Goal: Task Accomplishment & Management: Manage account settings

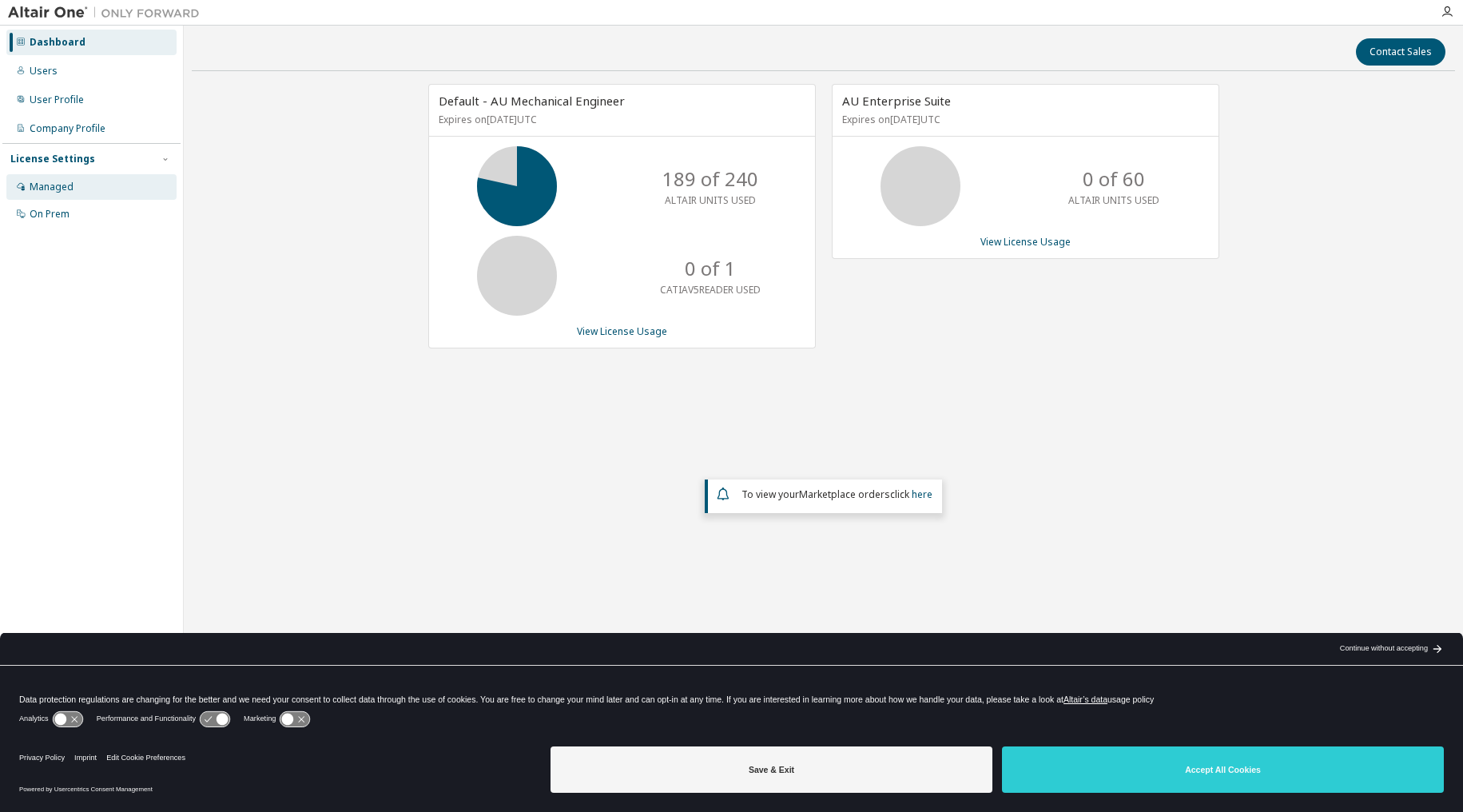
click at [75, 188] on div "Managed" at bounding box center [91, 187] width 170 height 26
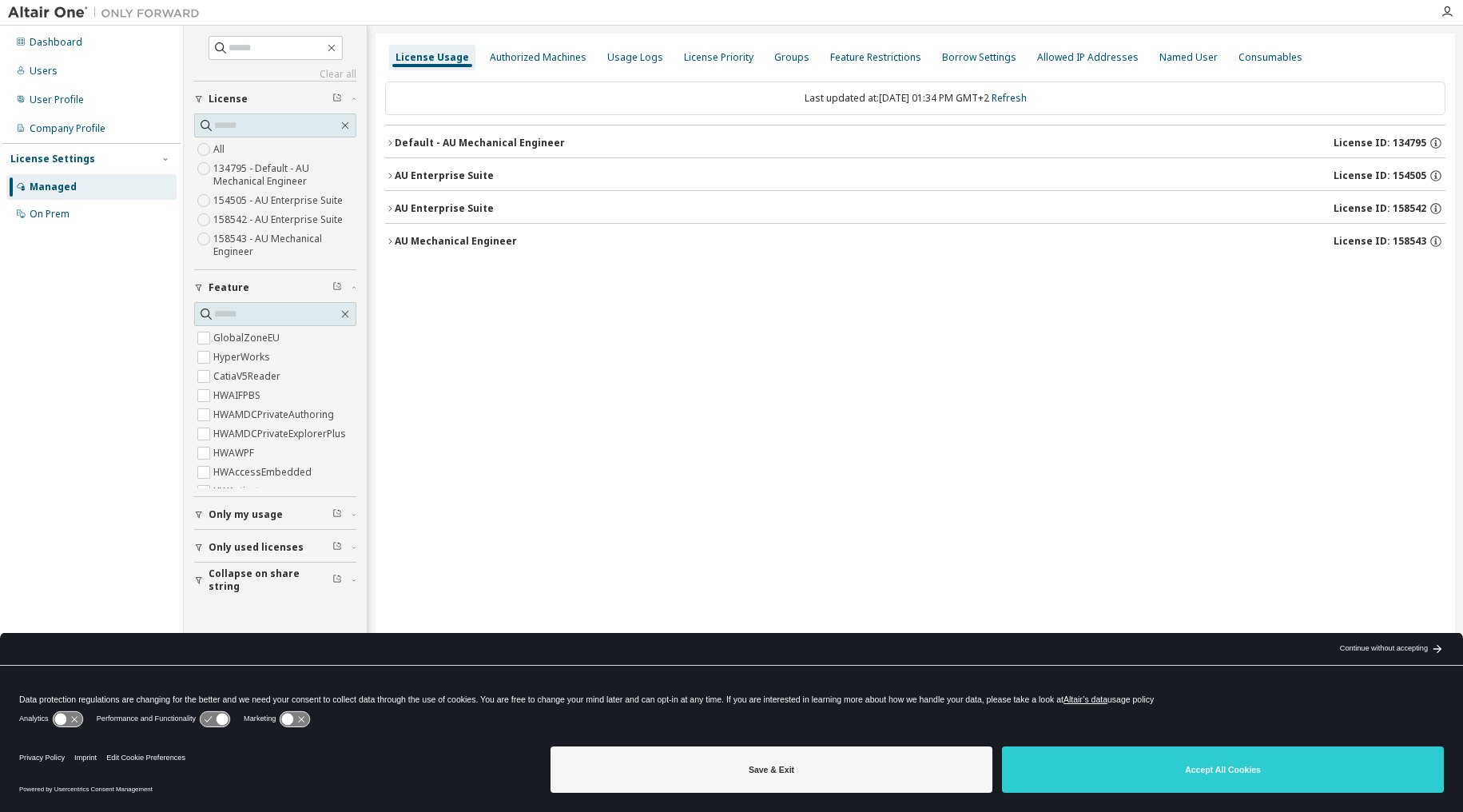
click at [388, 147] on icon "button" at bounding box center [389, 142] width 9 height 9
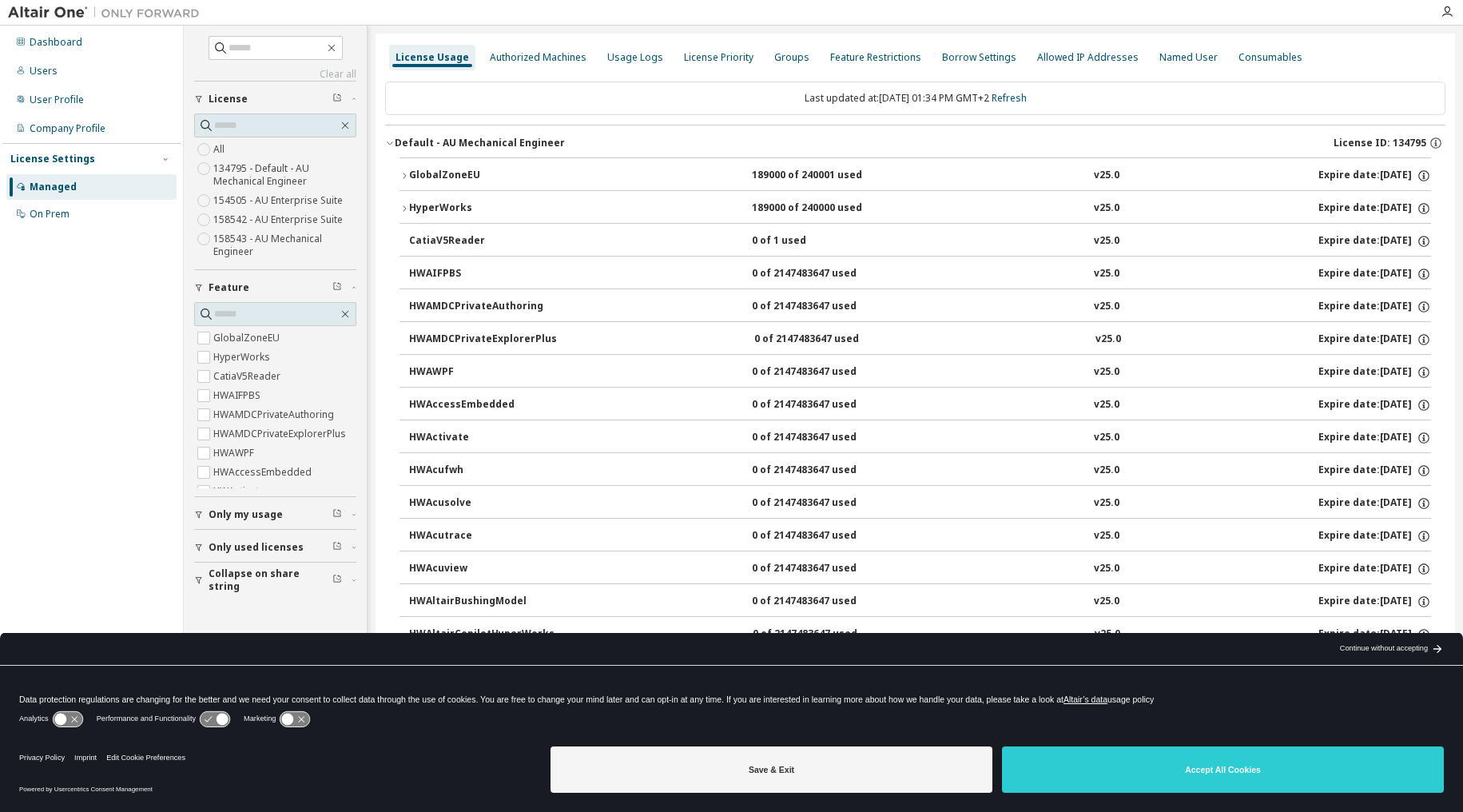
click at [390, 141] on icon "button" at bounding box center [389, 142] width 9 height 9
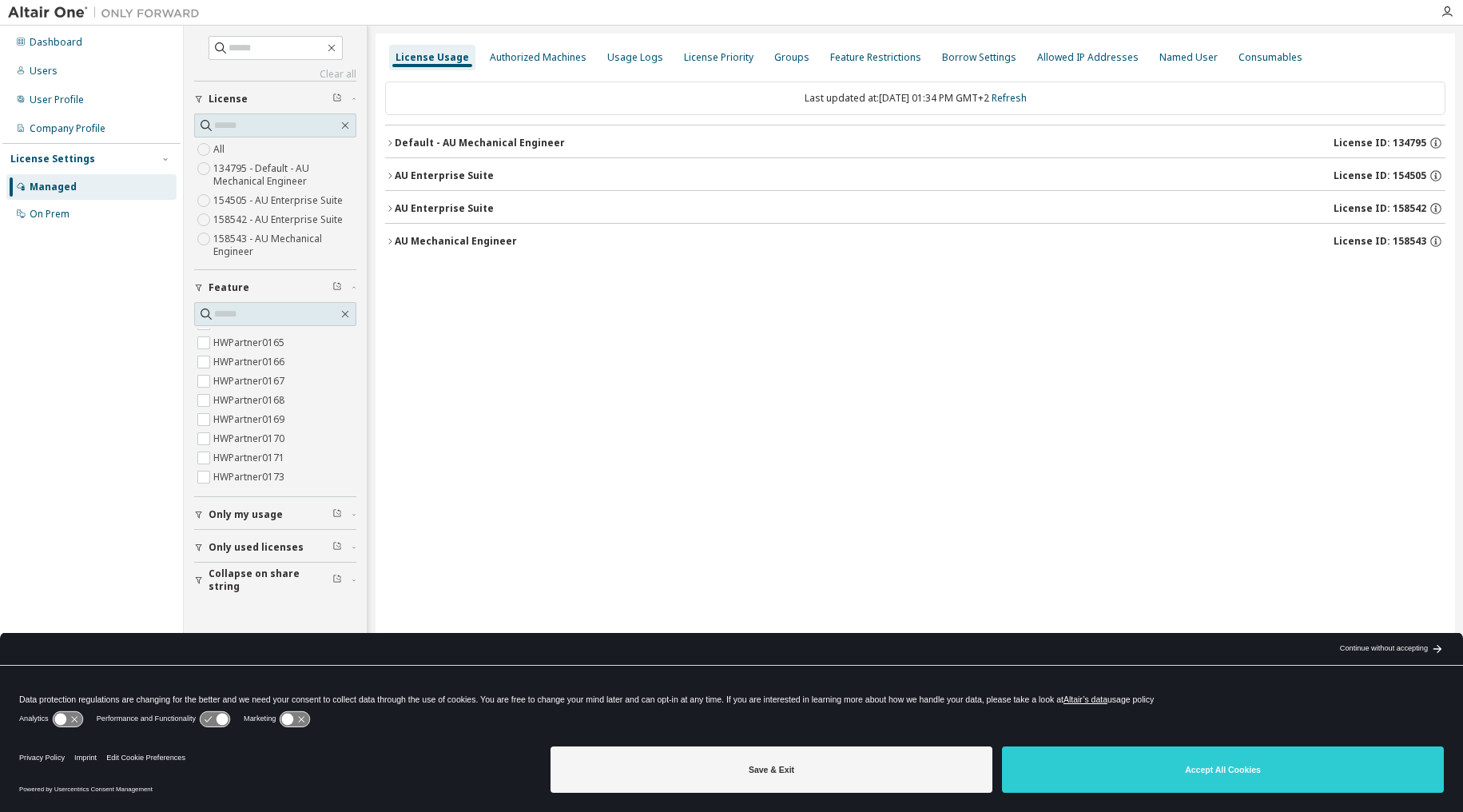
scroll to position [10092, 0]
click at [660, 405] on div "License Usage Authorized Machines Usage Logs License Priority Groups Feature Re…" at bounding box center [915, 395] width 1080 height 724
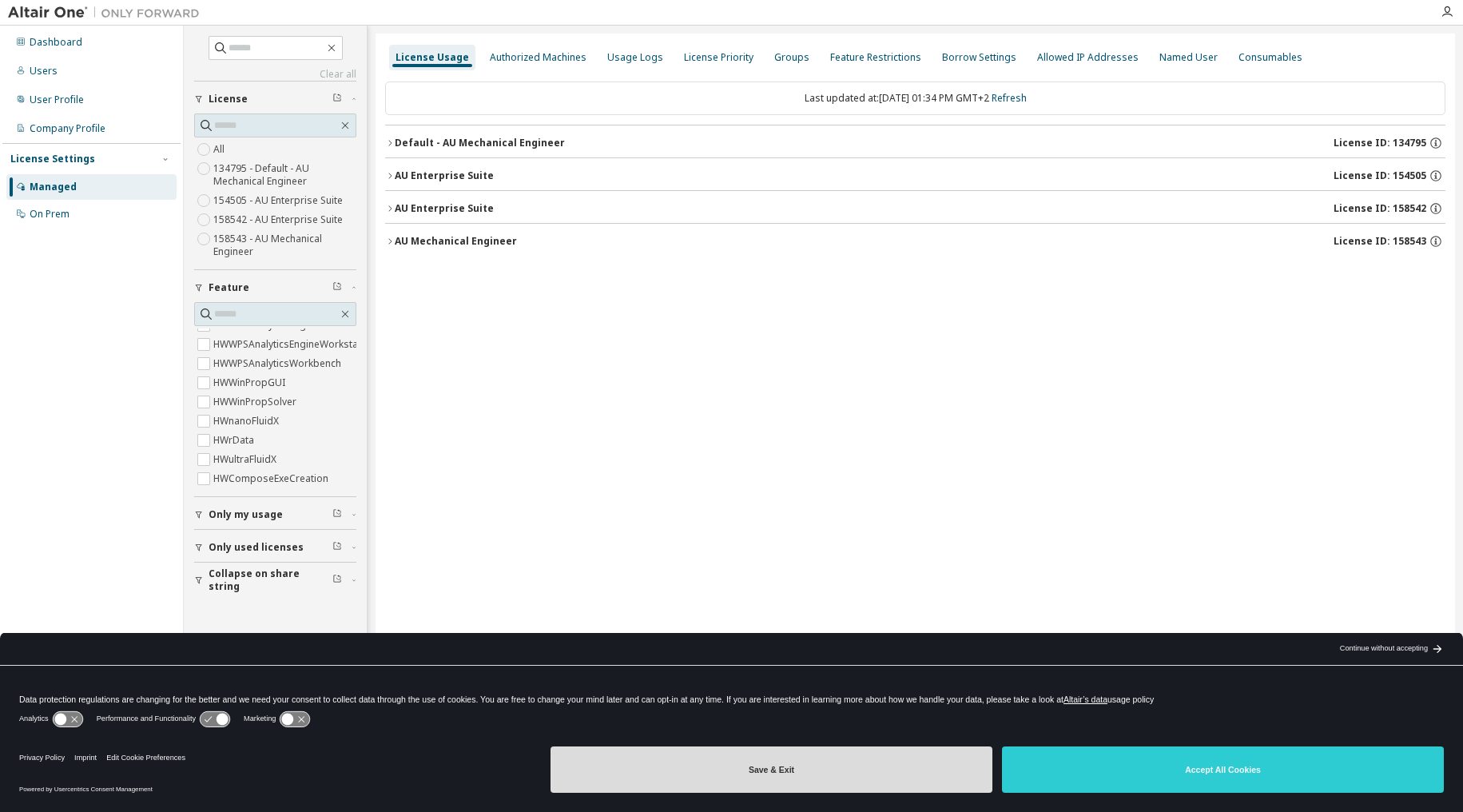
click at [710, 768] on button "Save & Exit" at bounding box center [771, 769] width 442 height 46
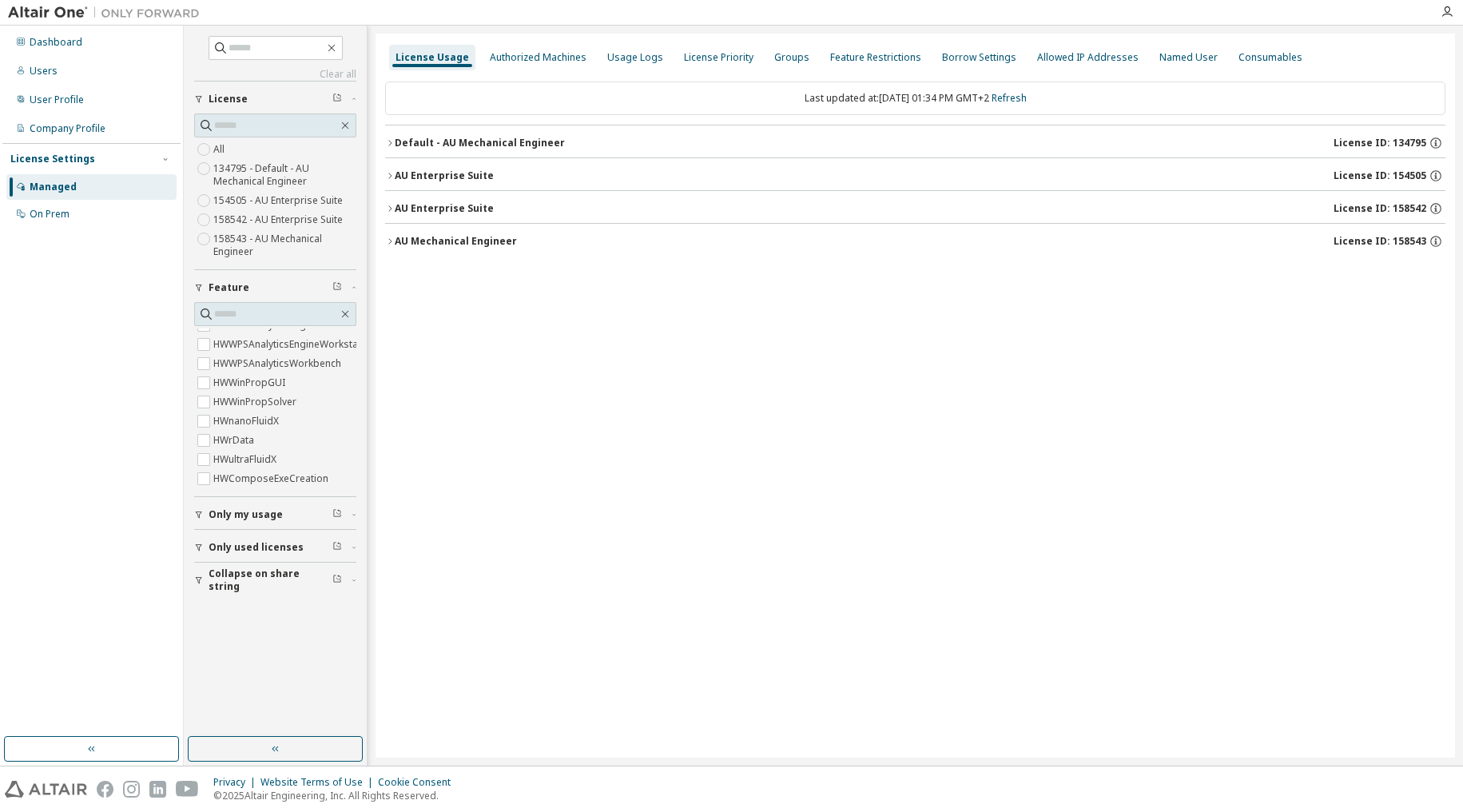
click at [669, 434] on div "License Usage Authorized Machines Usage Logs License Priority Groups Feature Re…" at bounding box center [915, 395] width 1080 height 724
click at [226, 180] on label "134795 - Default - AU Mechanical Engineer" at bounding box center [285, 174] width 143 height 32
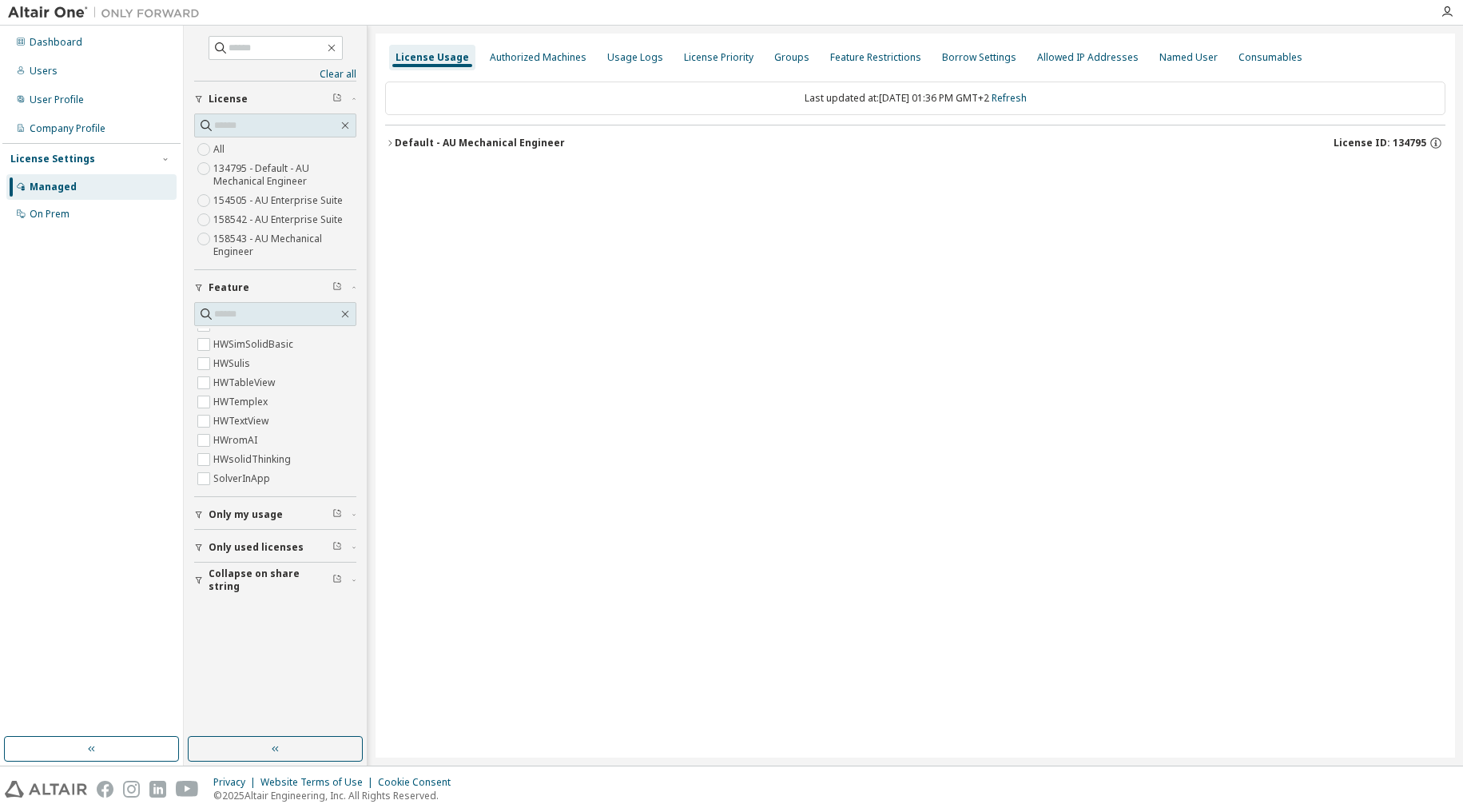
scroll to position [3784, 0]
click at [396, 141] on div "Default - AU Mechanical Engineer" at bounding box center [479, 142] width 170 height 13
